Goal: Task Accomplishment & Management: Use online tool/utility

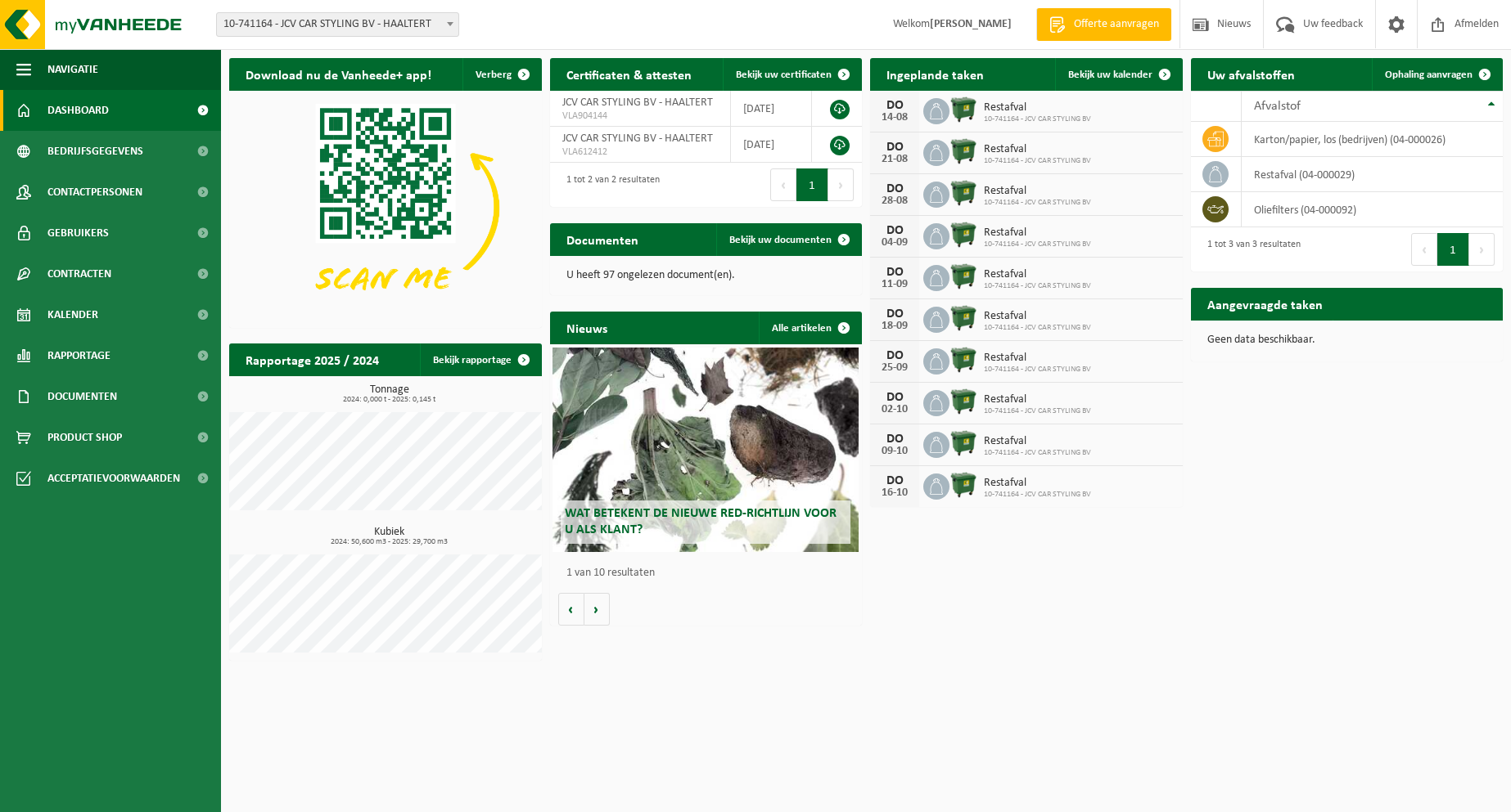
click at [995, 156] on span "10-741164 - JCV CAR STYLING BV" at bounding box center [1037, 161] width 107 height 10
click at [1008, 104] on span "Restafval" at bounding box center [1037, 108] width 107 height 13
click at [1100, 78] on span "Bekijk uw kalender" at bounding box center [1110, 75] width 84 height 10
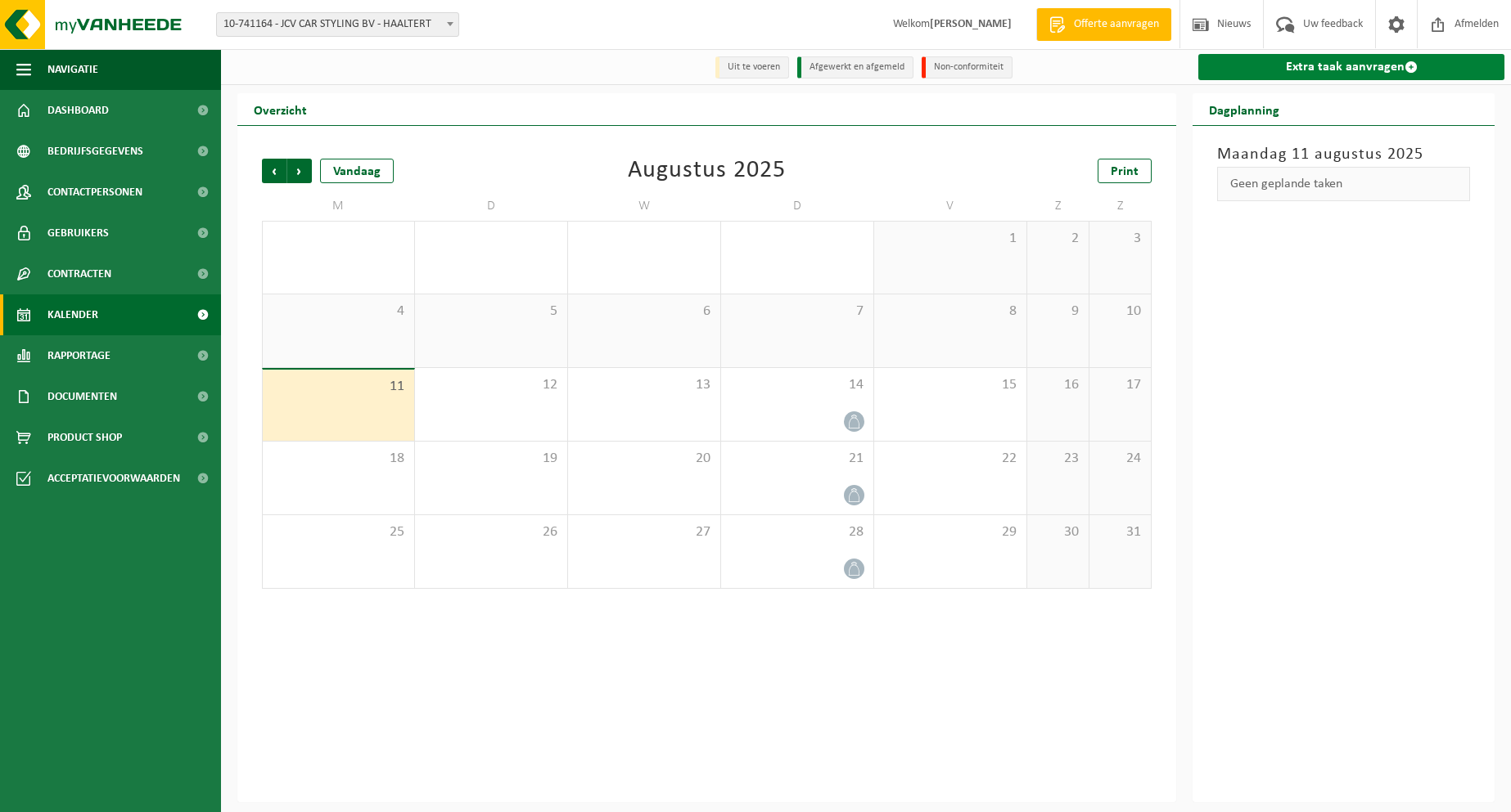
click at [1300, 78] on link "Extra taak aanvragen" at bounding box center [1351, 67] width 306 height 26
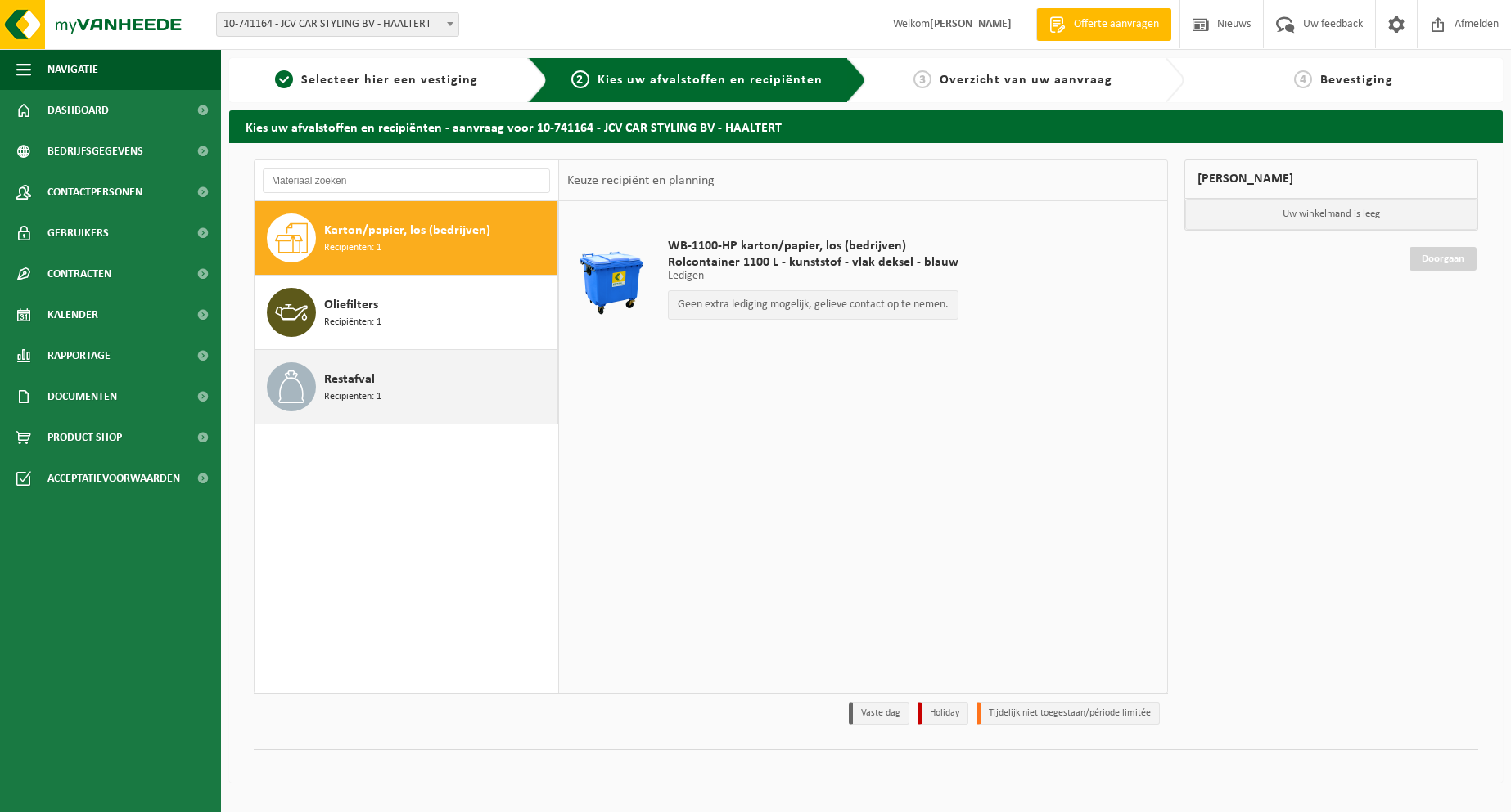
click at [330, 390] on span "Recipiënten: 1" at bounding box center [353, 397] width 57 height 16
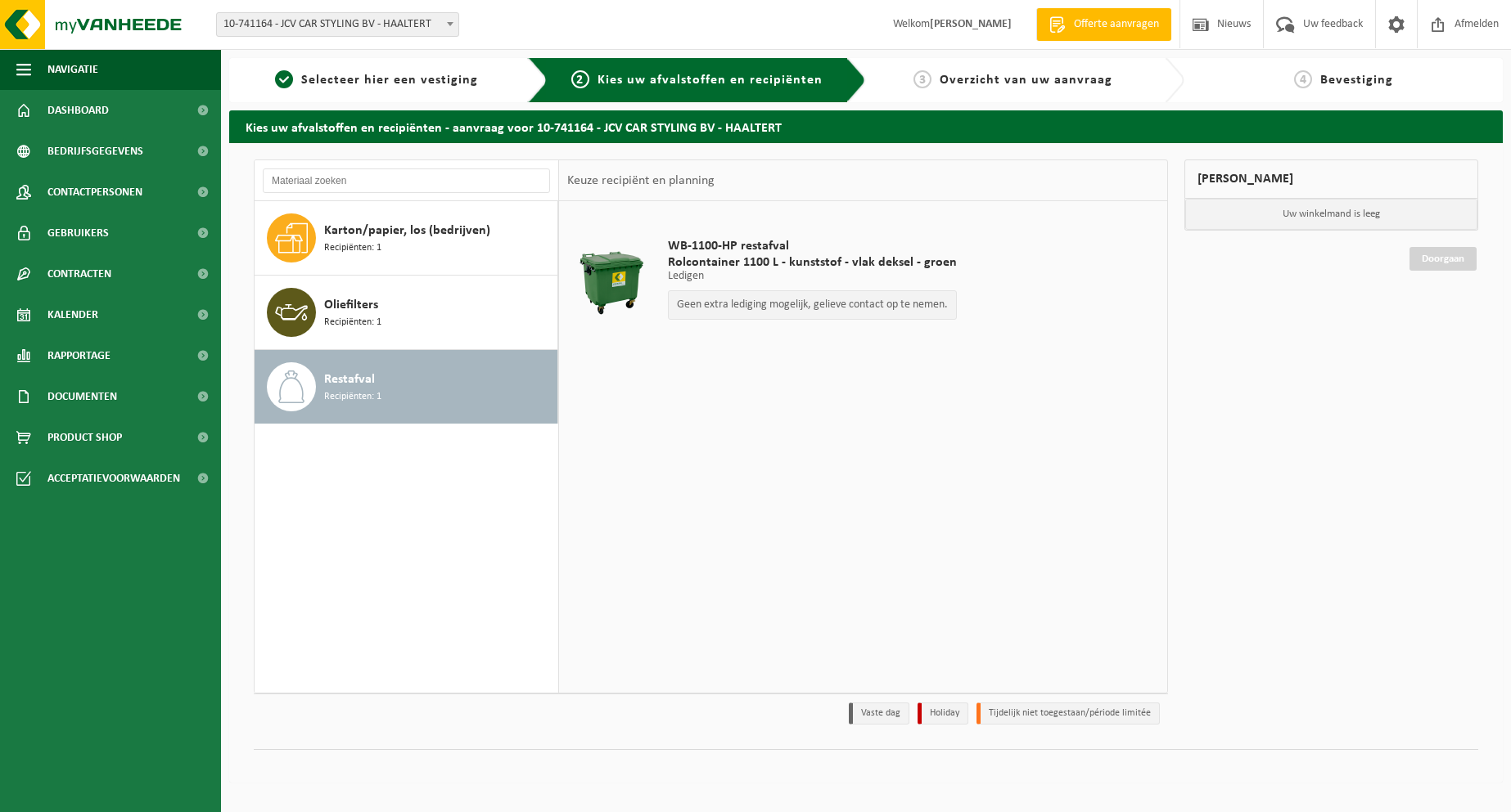
click at [951, 419] on div "WB-1100-HP restafval Rolcontainer 1100 L - kunststof - vlak deksel - groen Ledi…" at bounding box center [863, 446] width 608 height 491
click at [385, 246] on div "Karton/papier, los (bedrijven) Recipiënten: 1" at bounding box center [439, 238] width 229 height 50
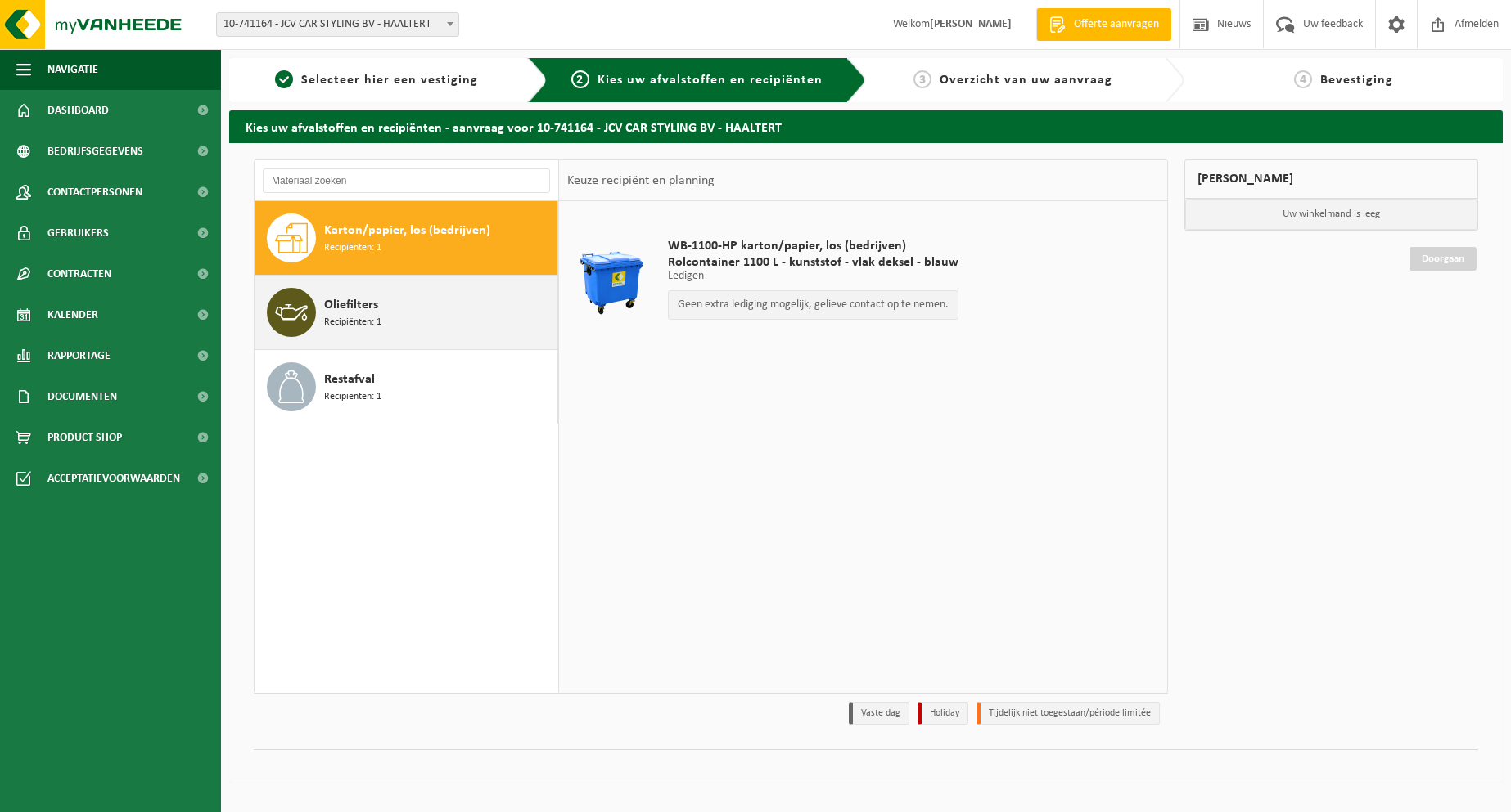
click at [377, 312] on div "Oliefilters Recipiënten: 1" at bounding box center [439, 313] width 229 height 50
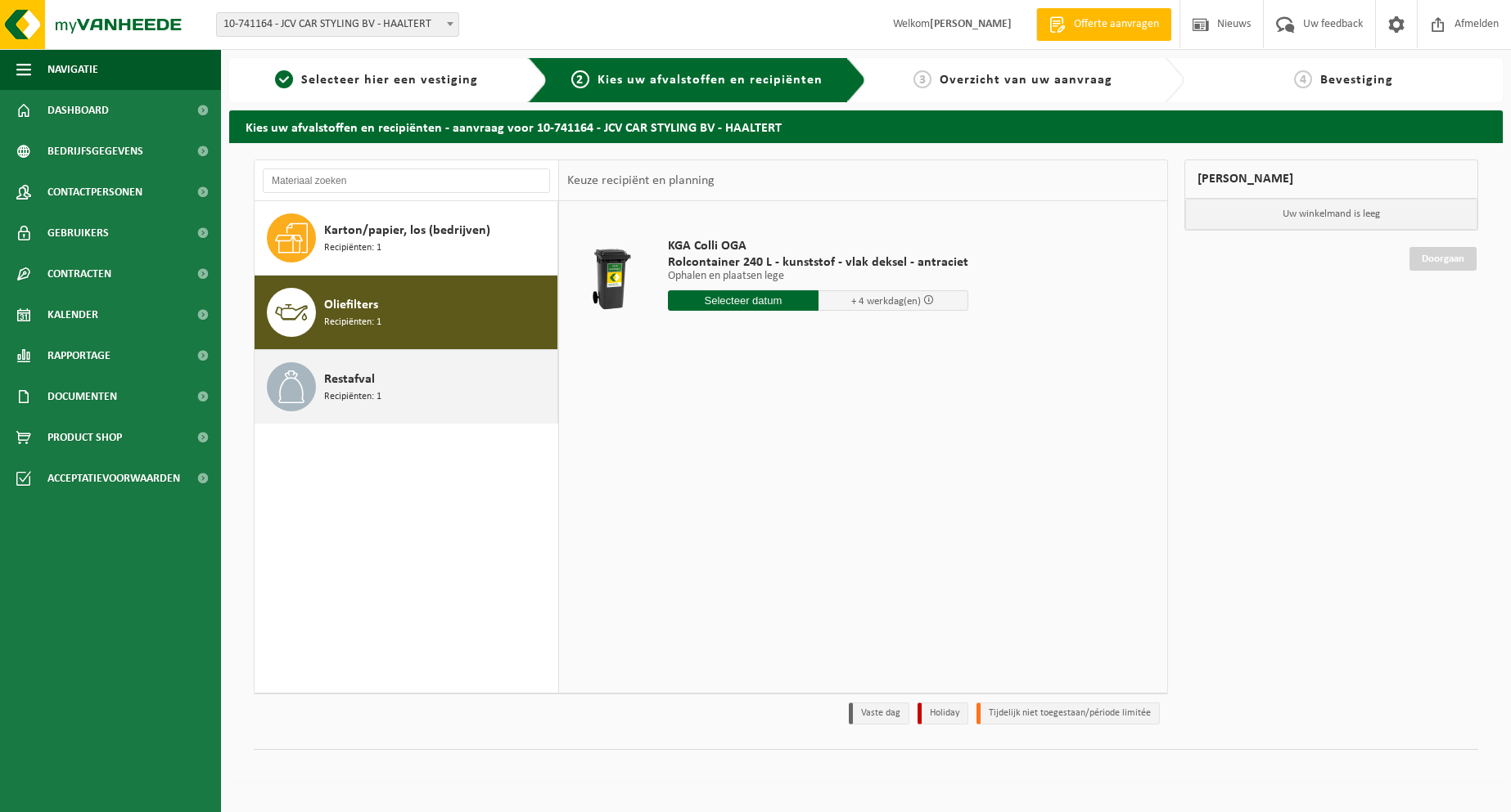
click at [341, 405] on div "Restafval Recipiënten: 1" at bounding box center [439, 386] width 229 height 50
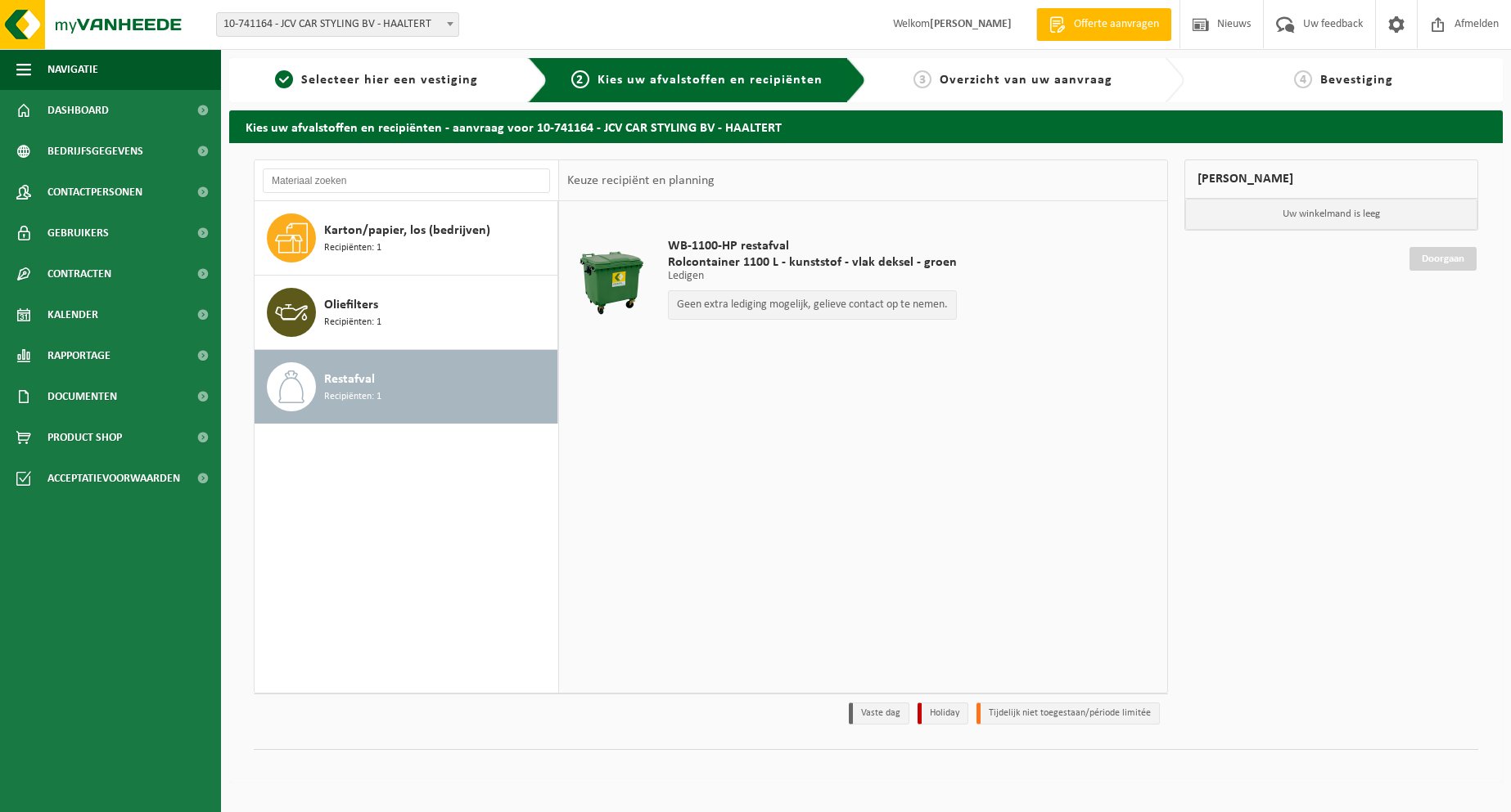
click at [783, 14] on div "Vestiging: 10-741164 - JCV CAR STYLING BV - HAALTERT 10-741164 - JCV CAR STYLIN…" at bounding box center [755, 24] width 1511 height 50
